Goal: Task Accomplishment & Management: Manage account settings

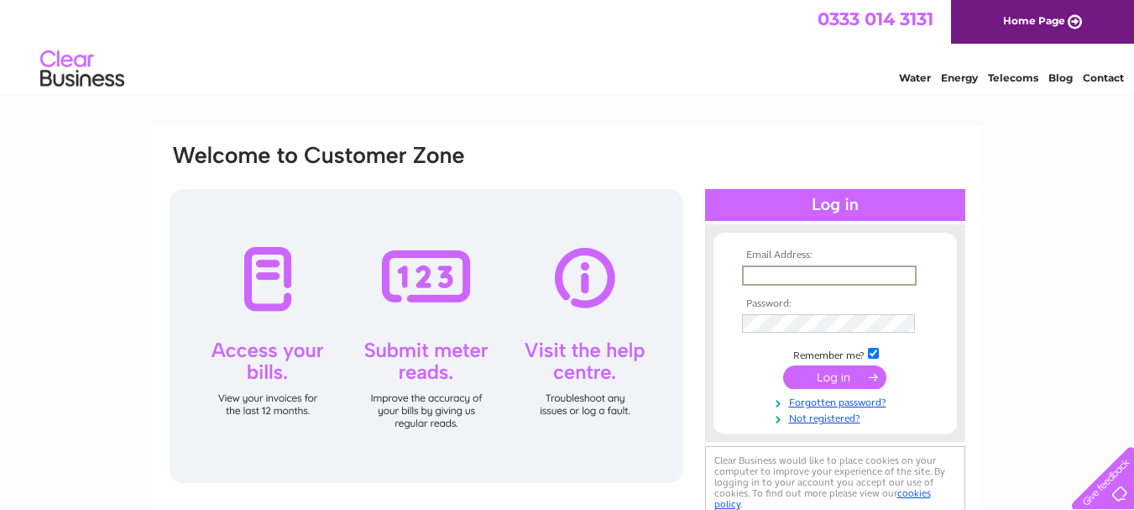
click at [764, 275] on input "text" at bounding box center [829, 275] width 175 height 20
type input "steve@marytongarage.co.uk"
click at [783, 365] on input "submit" at bounding box center [834, 377] width 103 height 24
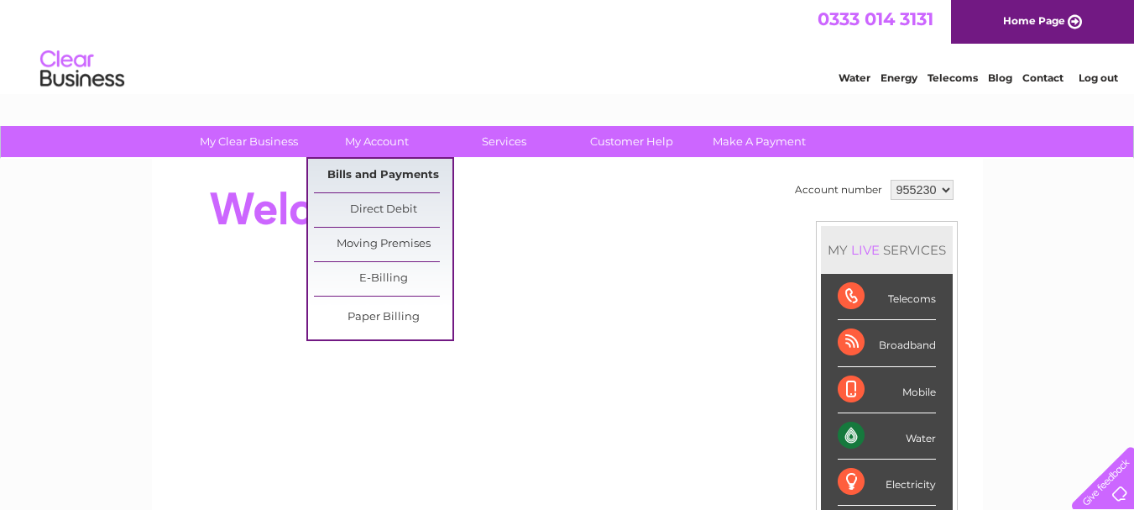
click at [376, 168] on link "Bills and Payments" at bounding box center [383, 176] width 139 height 34
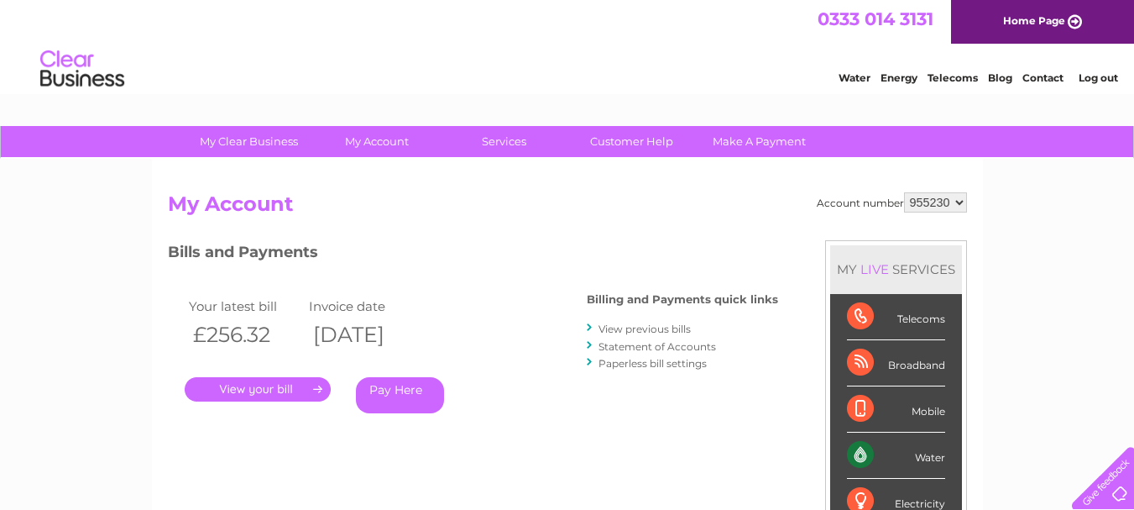
click at [618, 325] on link "View previous bills" at bounding box center [645, 328] width 92 height 13
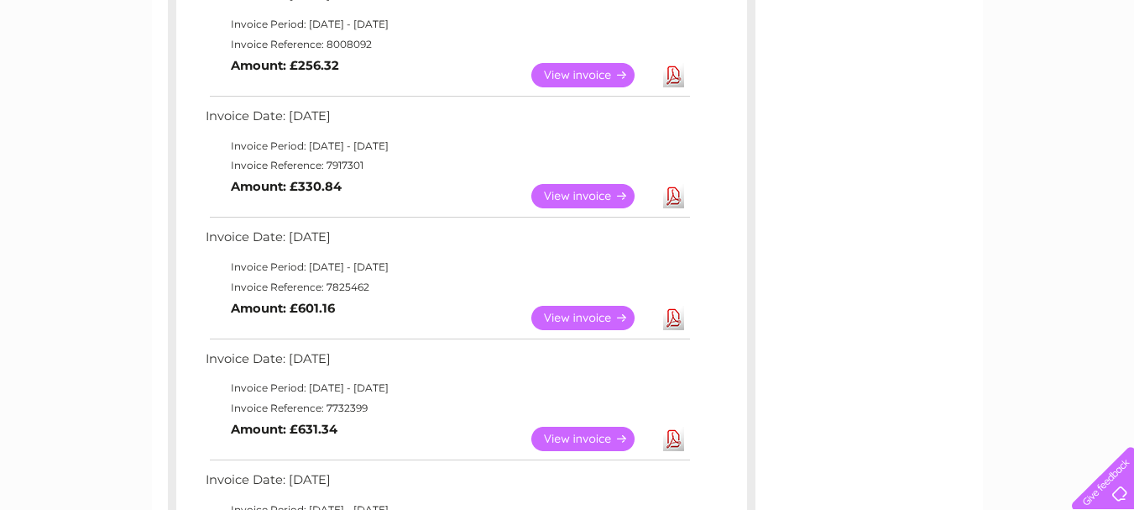
scroll to position [334, 0]
